Goal: Task Accomplishment & Management: Manage account settings

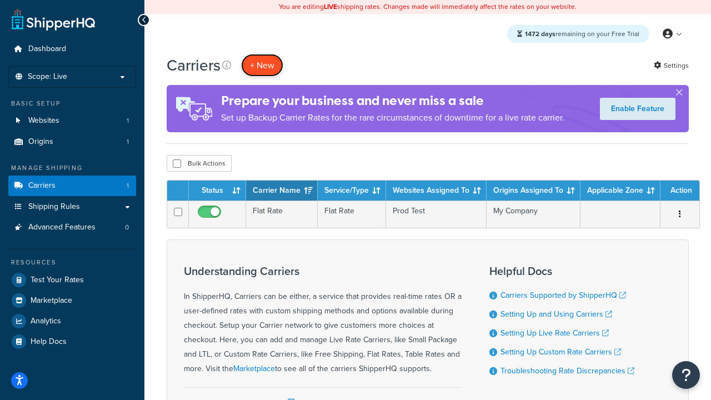
click at [262, 65] on button "+ New" at bounding box center [262, 65] width 42 height 23
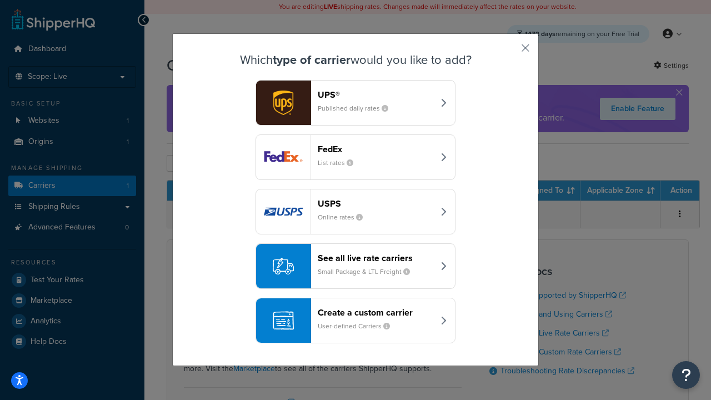
click at [376, 149] on header "FedEx" at bounding box center [376, 149] width 116 height 11
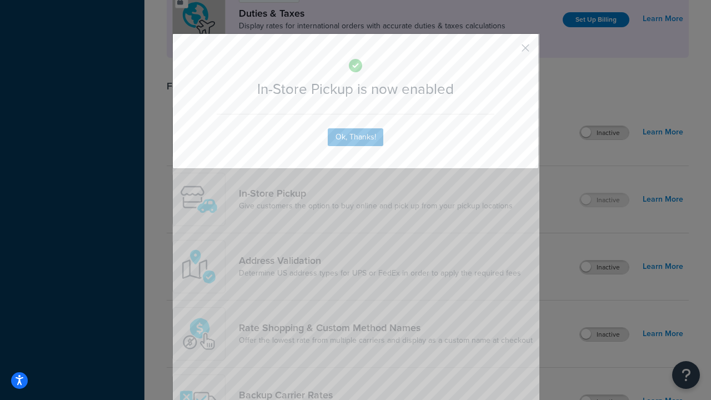
click at [509, 52] on button "button" at bounding box center [509, 52] width 3 height 3
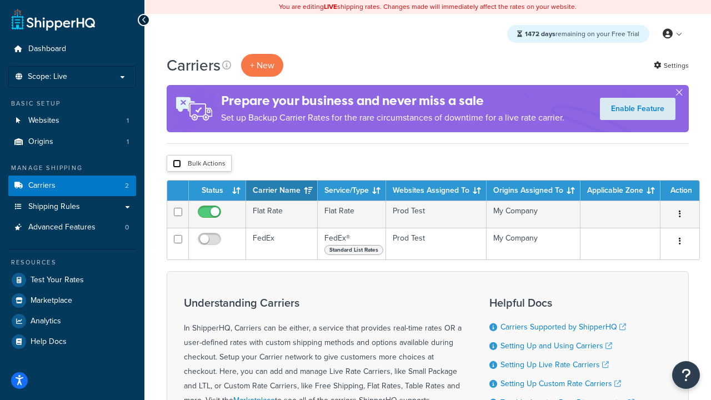
click at [177, 164] on input "checkbox" at bounding box center [177, 163] width 8 height 8
checkbox input "true"
click at [0, 0] on button "Delete" at bounding box center [0, 0] width 0 height 0
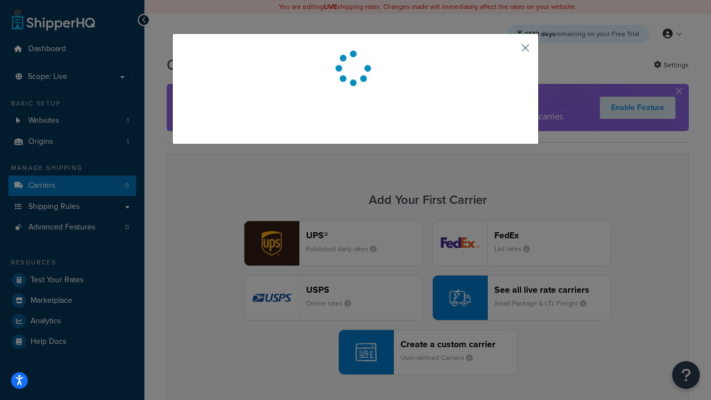
click at [509, 52] on button "button" at bounding box center [509, 52] width 3 height 3
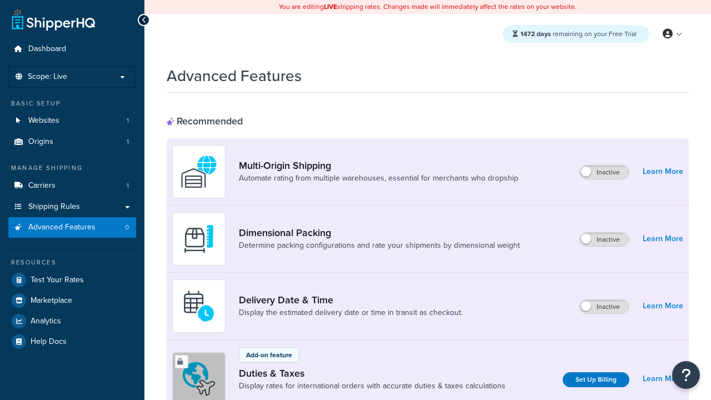
click at [72, 227] on span "Advanced Features" at bounding box center [61, 227] width 67 height 9
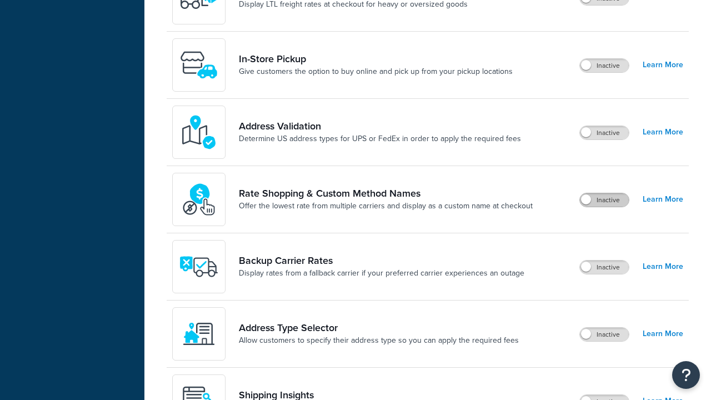
click at [605, 200] on label "Inactive" at bounding box center [604, 199] width 49 height 13
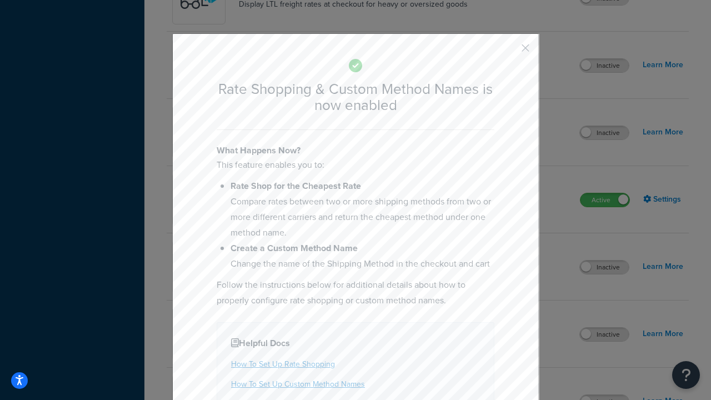
click at [509, 52] on button "button" at bounding box center [509, 52] width 3 height 3
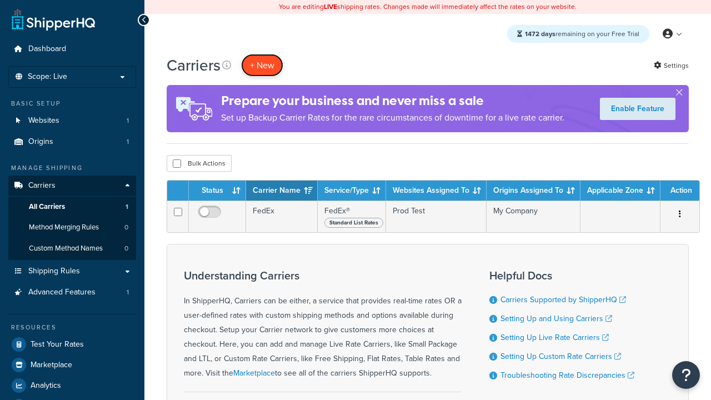
click at [262, 65] on button "+ New" at bounding box center [262, 65] width 42 height 23
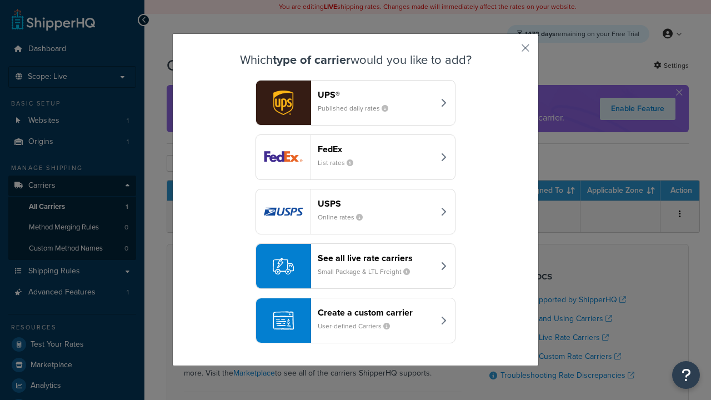
click at [356, 266] on div "See all live rate carriers Small Package & LTL Freight" at bounding box center [376, 266] width 116 height 27
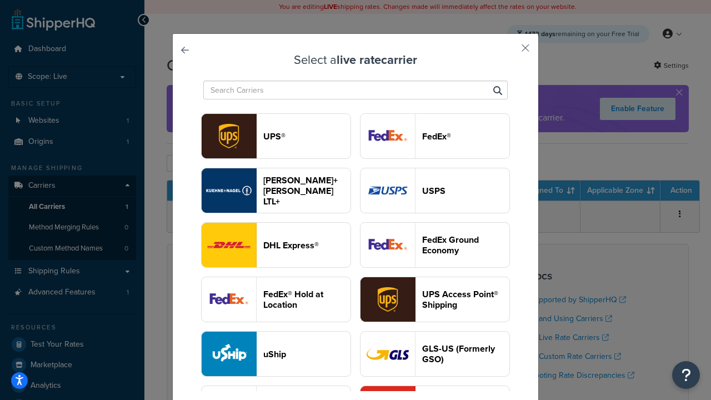
click at [435, 191] on header "USPS" at bounding box center [465, 191] width 87 height 11
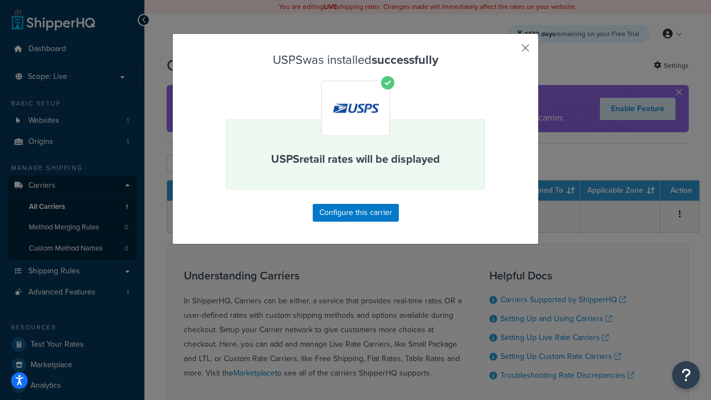
click at [509, 52] on button "button" at bounding box center [509, 52] width 3 height 3
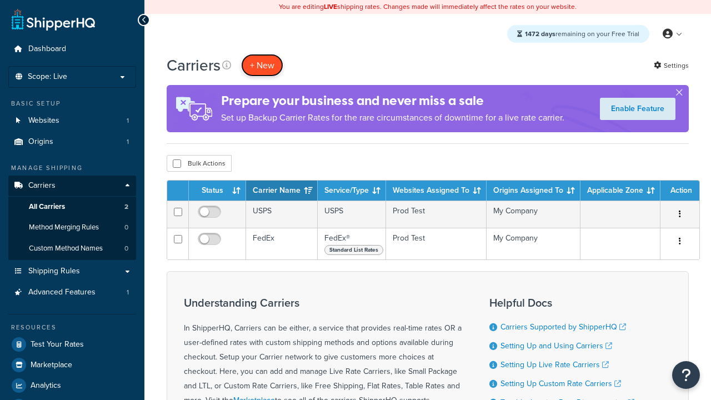
click at [262, 65] on button "+ New" at bounding box center [262, 65] width 42 height 23
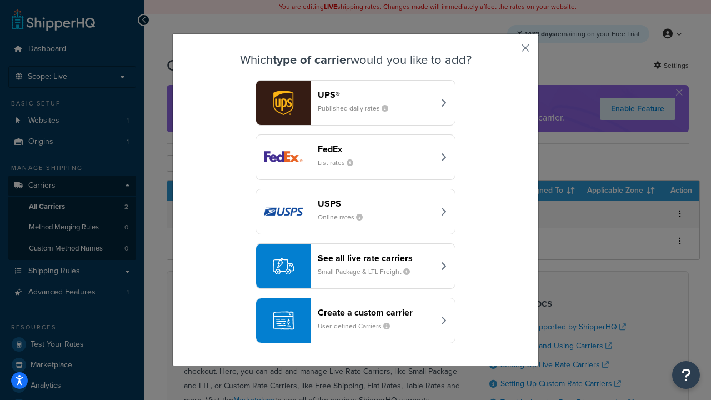
click at [356, 266] on div "See all live rate carriers Small Package & LTL Freight" at bounding box center [376, 266] width 116 height 27
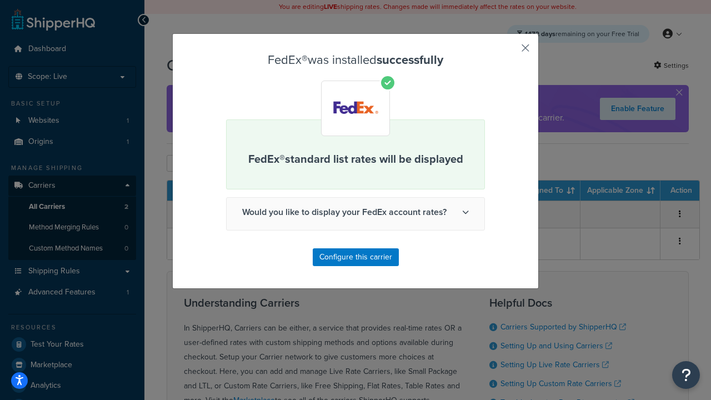
click at [509, 52] on button "button" at bounding box center [509, 52] width 3 height 3
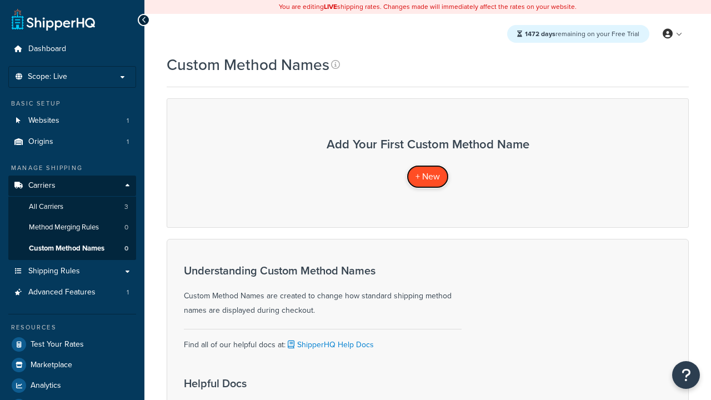
click at [428, 176] on span "+ New" at bounding box center [428, 176] width 24 height 13
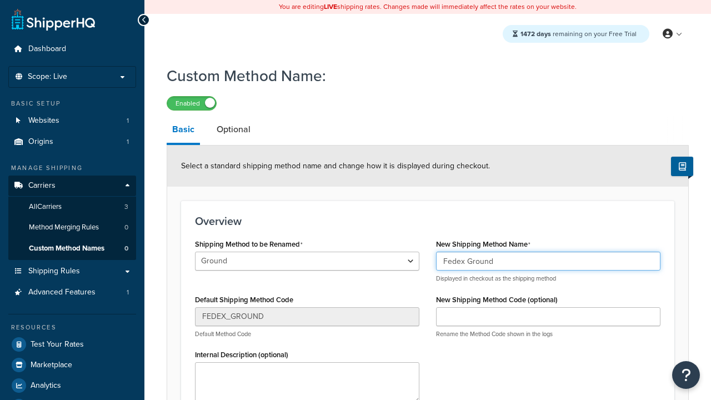
type input "Fedex Ground"
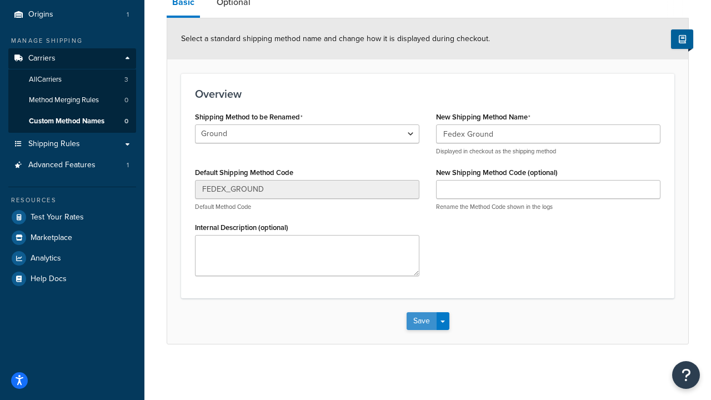
click at [421, 321] on button "Save" at bounding box center [422, 321] width 30 height 18
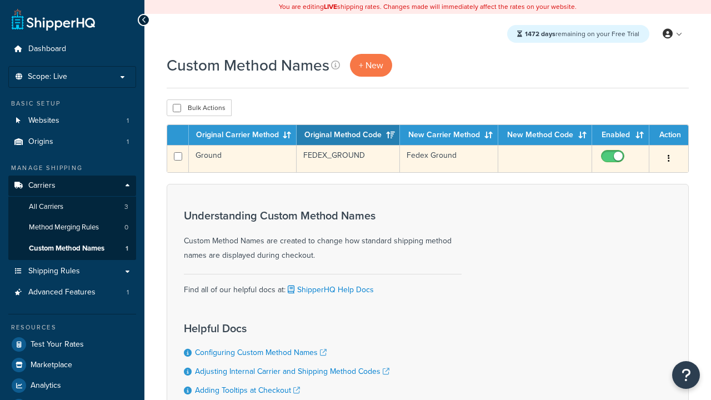
click at [669, 159] on icon "button" at bounding box center [669, 158] width 2 height 8
click at [0, 0] on link "Edit" at bounding box center [0, 0] width 0 height 0
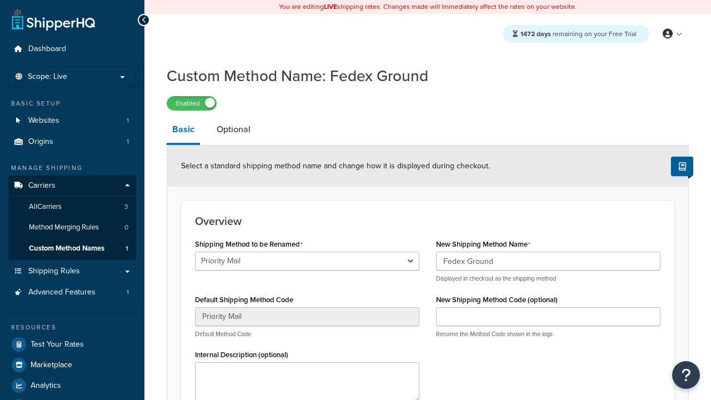
select select "726110"
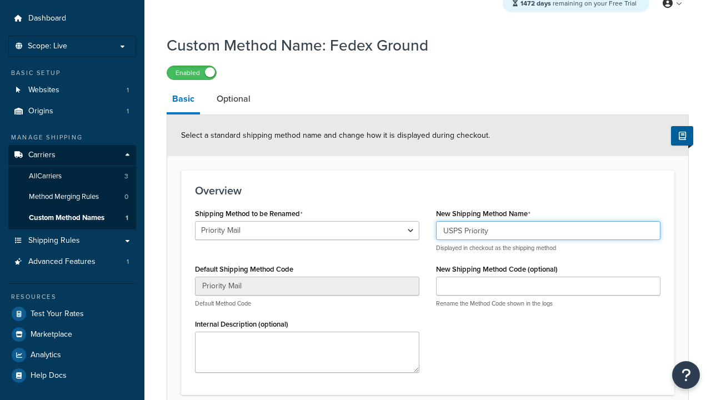
type input "USPS Priority"
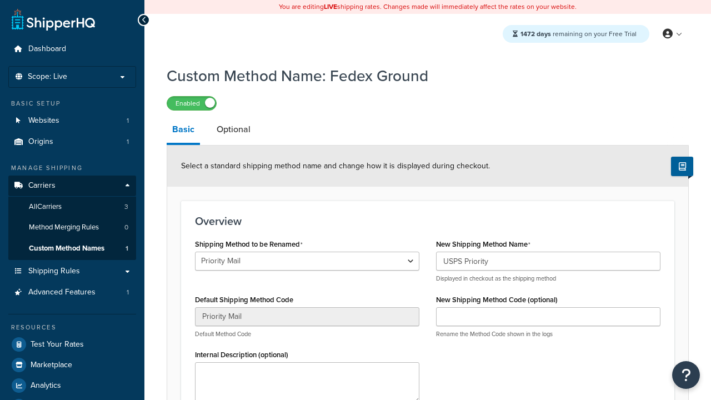
scroll to position [0, 0]
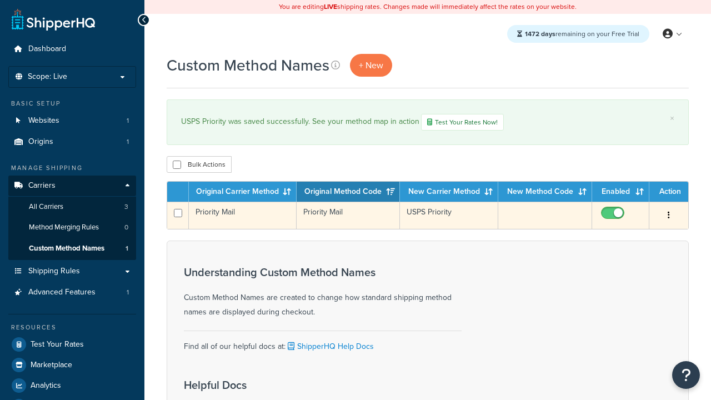
click at [669, 217] on icon "button" at bounding box center [669, 215] width 2 height 8
click at [0, 0] on link "Duplicate" at bounding box center [0, 0] width 0 height 0
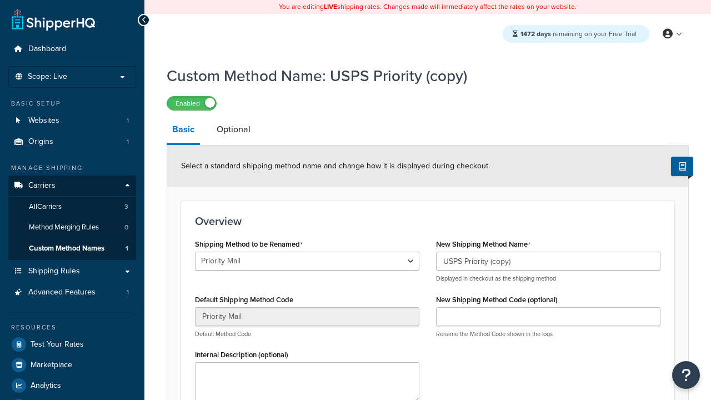
scroll to position [128, 0]
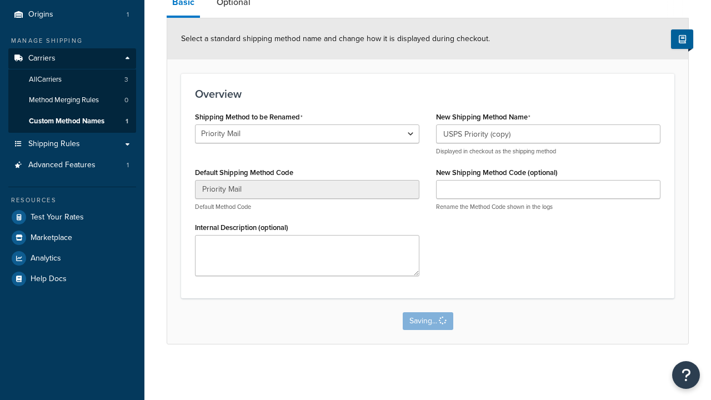
select select "726101"
type input "FEDEX_GROUND"
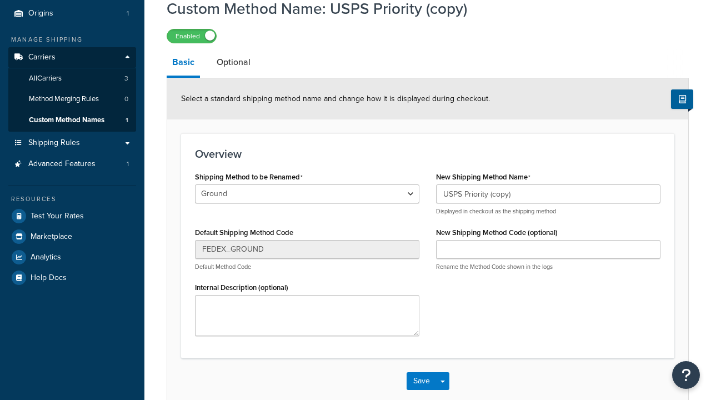
scroll to position [0, 0]
click at [421, 390] on button "Save" at bounding box center [422, 381] width 30 height 18
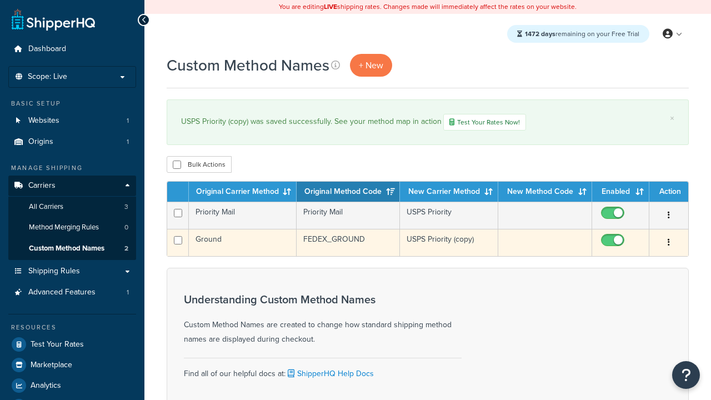
click at [669, 244] on icon "button" at bounding box center [669, 242] width 2 height 8
click at [0, 0] on link "Delete" at bounding box center [0, 0] width 0 height 0
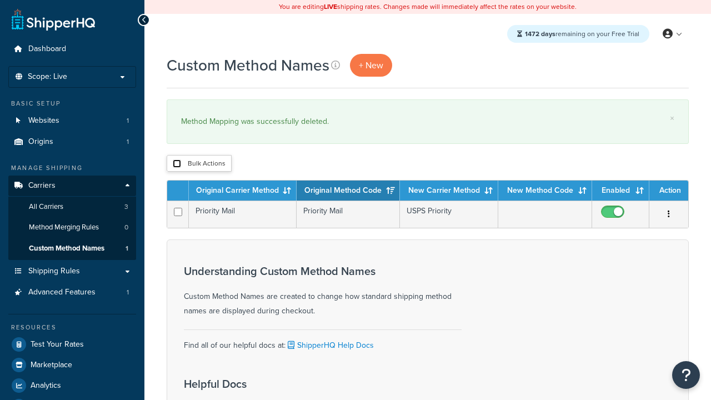
click at [177, 164] on input "checkbox" at bounding box center [177, 163] width 8 height 8
checkbox input "true"
click at [0, 0] on button "Delete" at bounding box center [0, 0] width 0 height 0
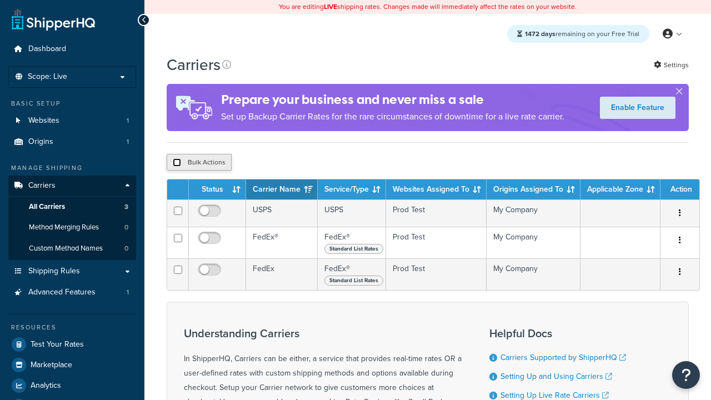
click at [177, 164] on input "checkbox" at bounding box center [177, 162] width 8 height 8
checkbox input "true"
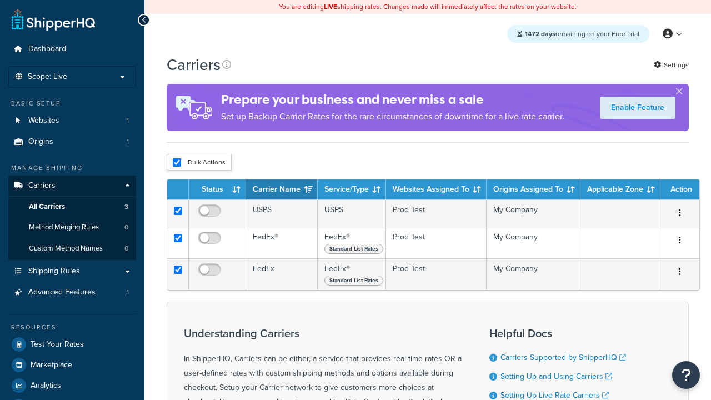
click at [0, 0] on button "Delete" at bounding box center [0, 0] width 0 height 0
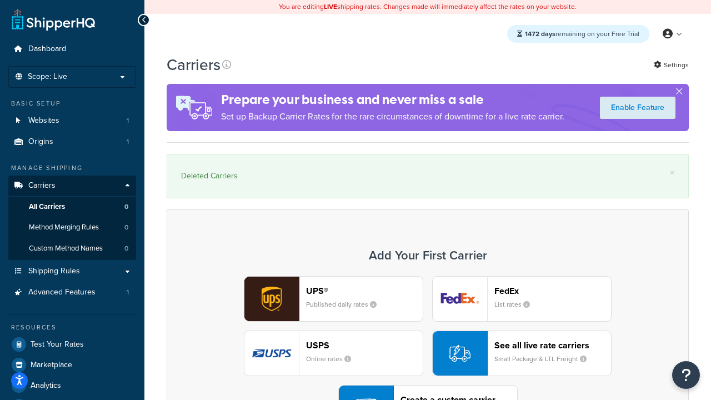
click at [428, 323] on div "UPS® Published daily rates FedEx List rates USPS Online rates See all live rate…" at bounding box center [427, 353] width 499 height 154
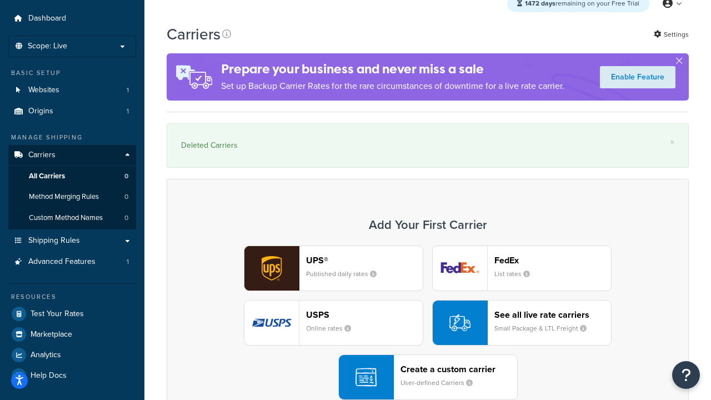
click at [428, 377] on div "Create a custom carrier User-defined Carriers" at bounding box center [459, 377] width 117 height 27
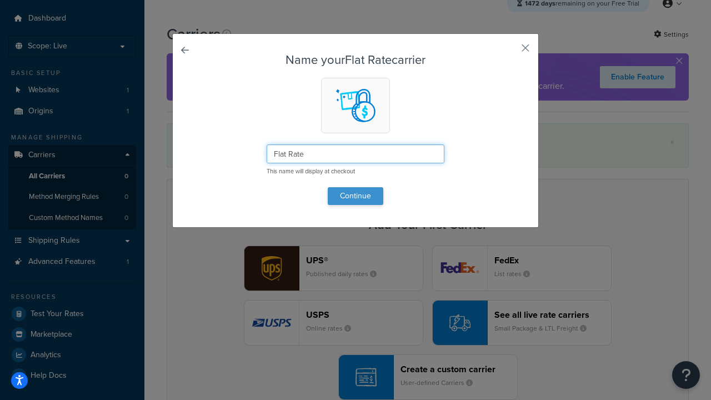
type input "Flat Rate"
click at [356, 196] on button "Continue" at bounding box center [356, 196] width 56 height 18
